Goal: Check status: Check status

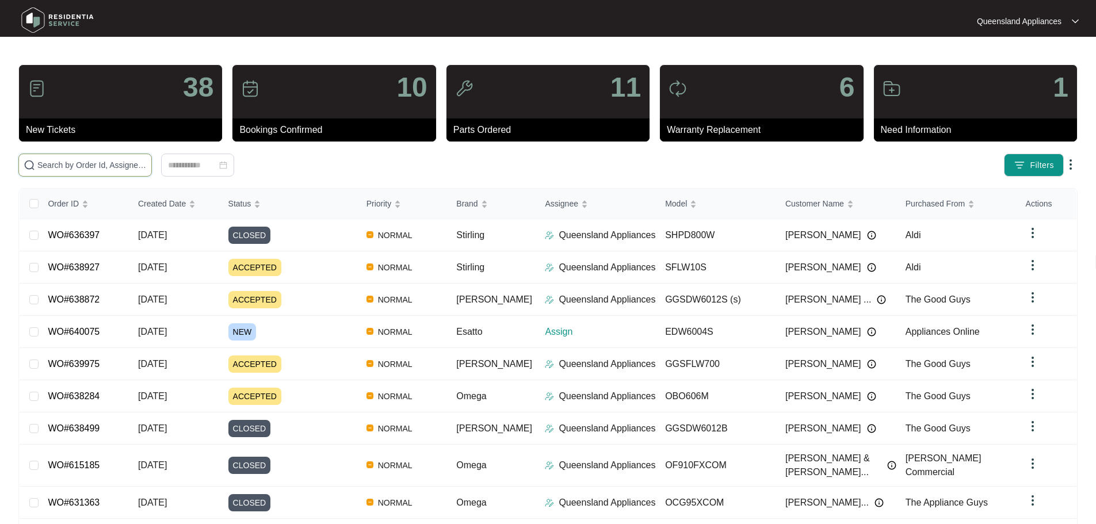
click at [147, 165] on input "text" at bounding box center [91, 165] width 109 height 13
paste input "640075"
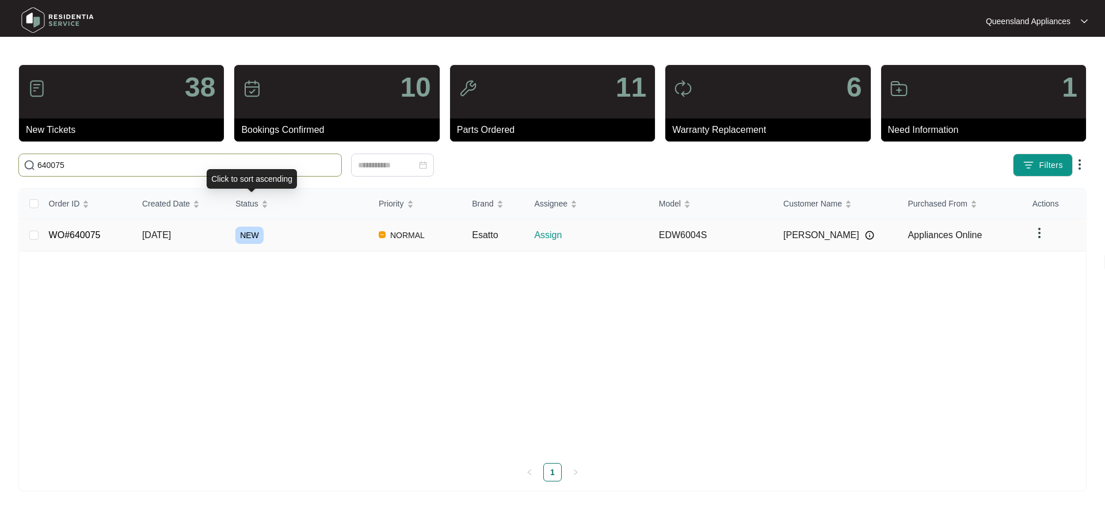
type input "640075"
click at [287, 230] on div "NEW" at bounding box center [302, 235] width 134 height 17
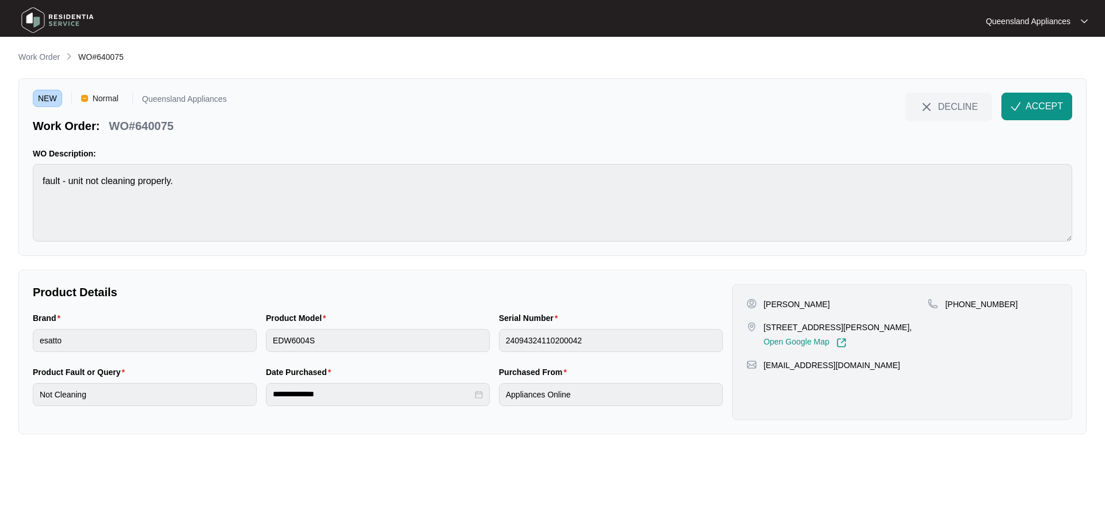
click at [143, 127] on p "WO#640075" at bounding box center [141, 126] width 64 height 16
copy p "640075"
click at [974, 301] on p "[PHONE_NUMBER]" at bounding box center [981, 305] width 73 height 12
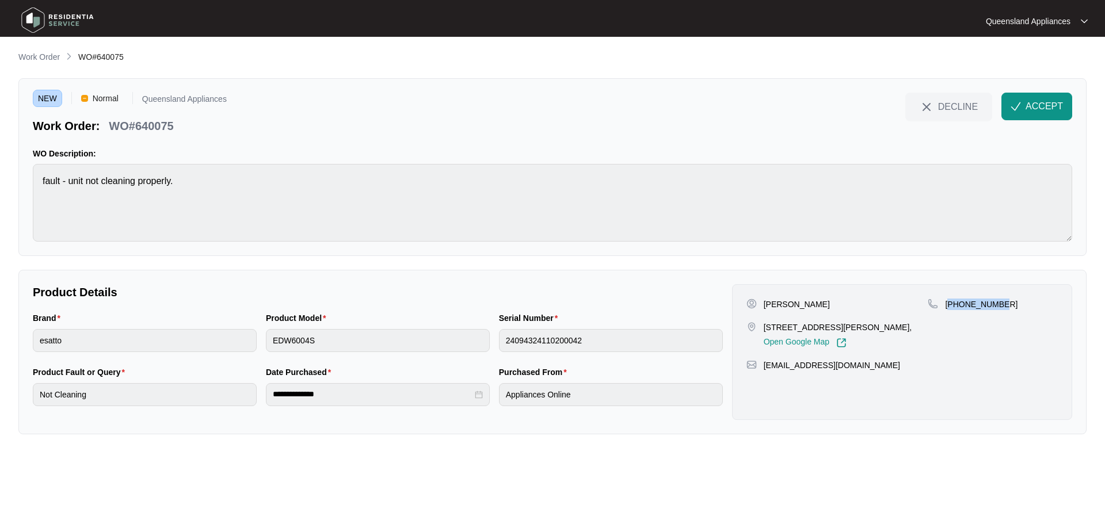
copy p "61439334600"
click at [1022, 110] on button "ACCEPT" at bounding box center [1037, 107] width 71 height 28
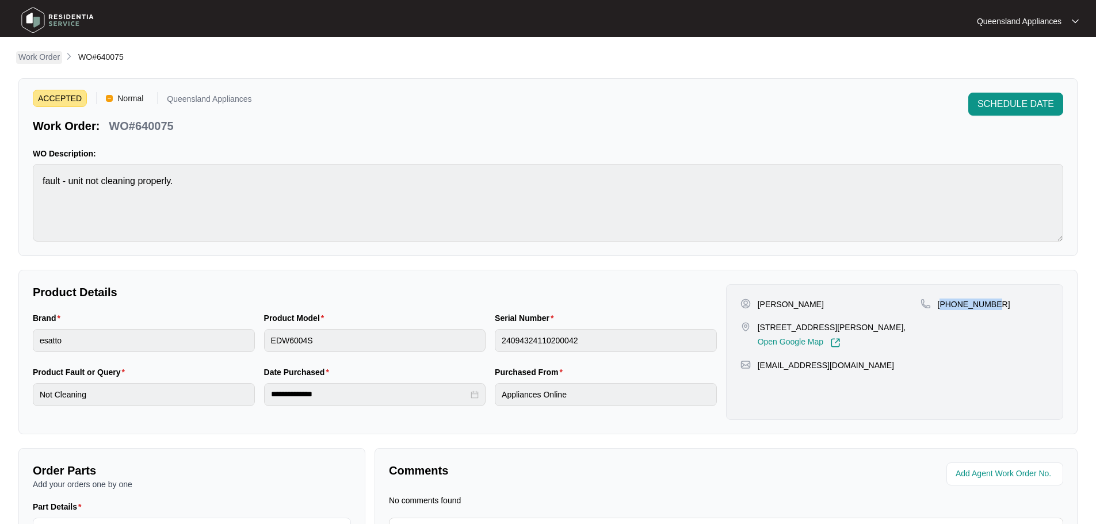
click at [28, 59] on p "Work Order" at bounding box center [38, 57] width 41 height 12
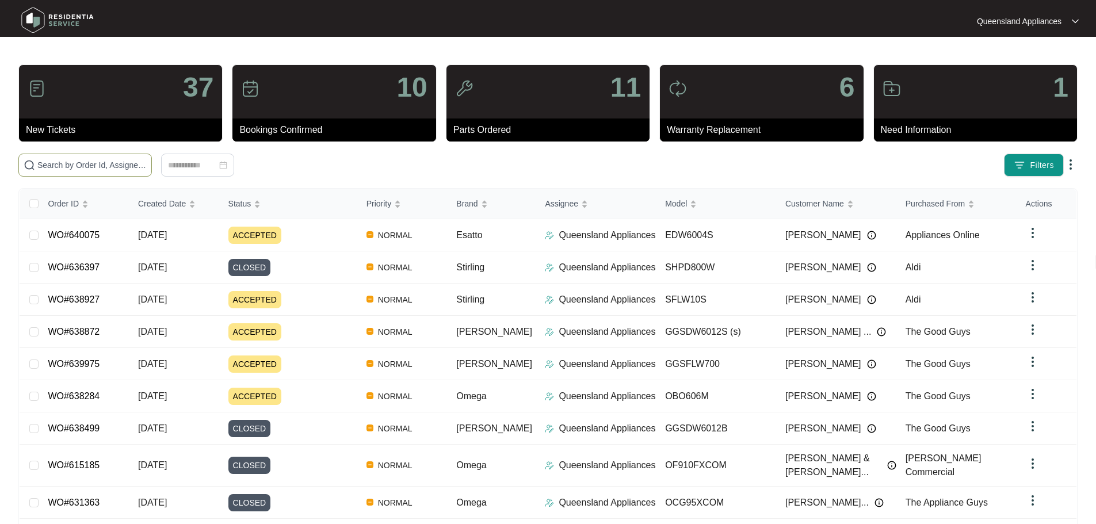
click at [116, 174] on span at bounding box center [85, 165] width 134 height 23
paste input "640075"
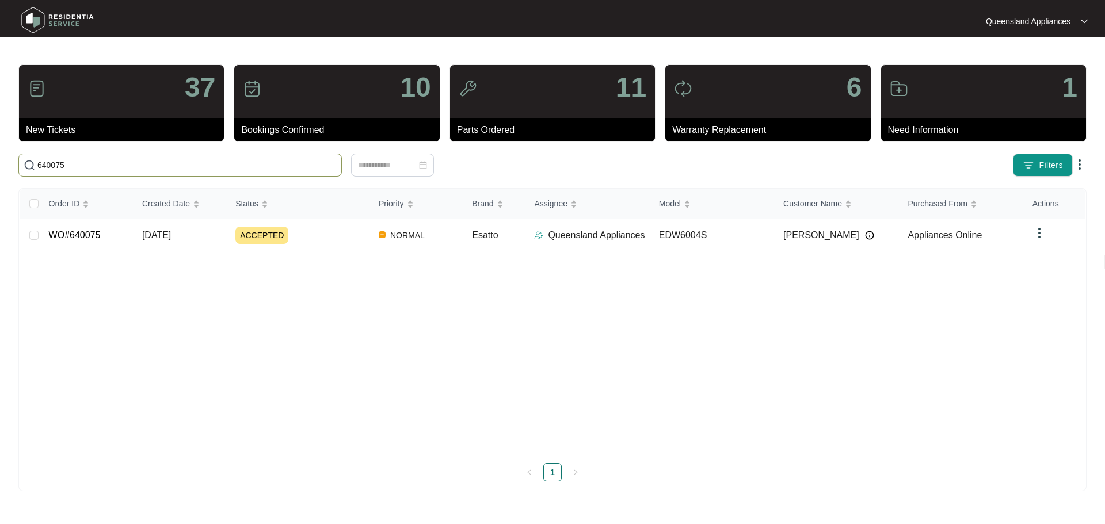
type input "640075"
